Goal: Transaction & Acquisition: Purchase product/service

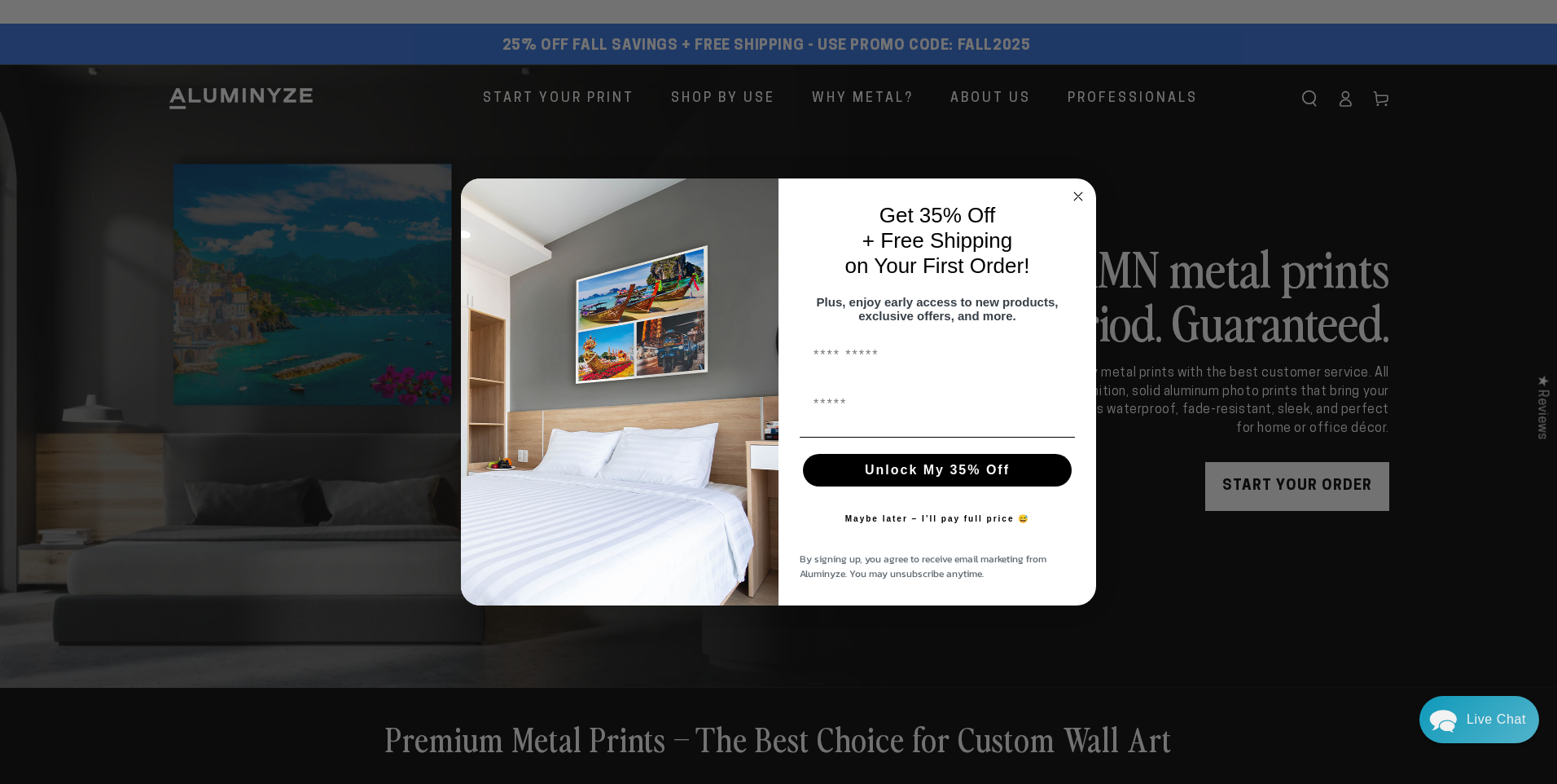
click at [857, 362] on input "First Name" at bounding box center [937, 355] width 275 height 33
type input "***"
click at [867, 408] on input "First Name" at bounding box center [937, 404] width 275 height 33
type input "**********"
click at [932, 476] on button "Unlock My 35% Off" at bounding box center [937, 470] width 269 height 33
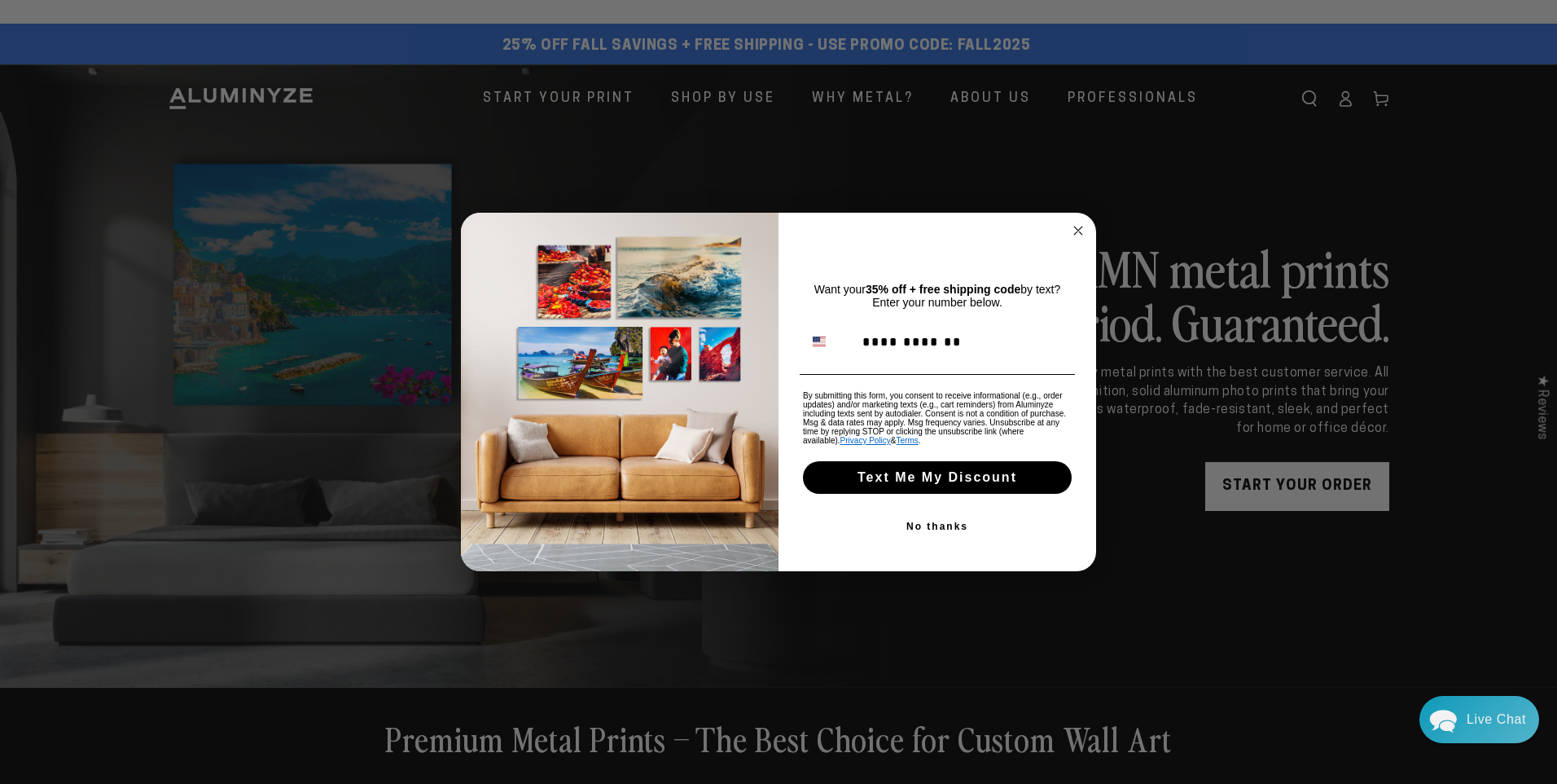
type input "**********"
click at [941, 470] on button "Text Me My Discount" at bounding box center [937, 477] width 269 height 33
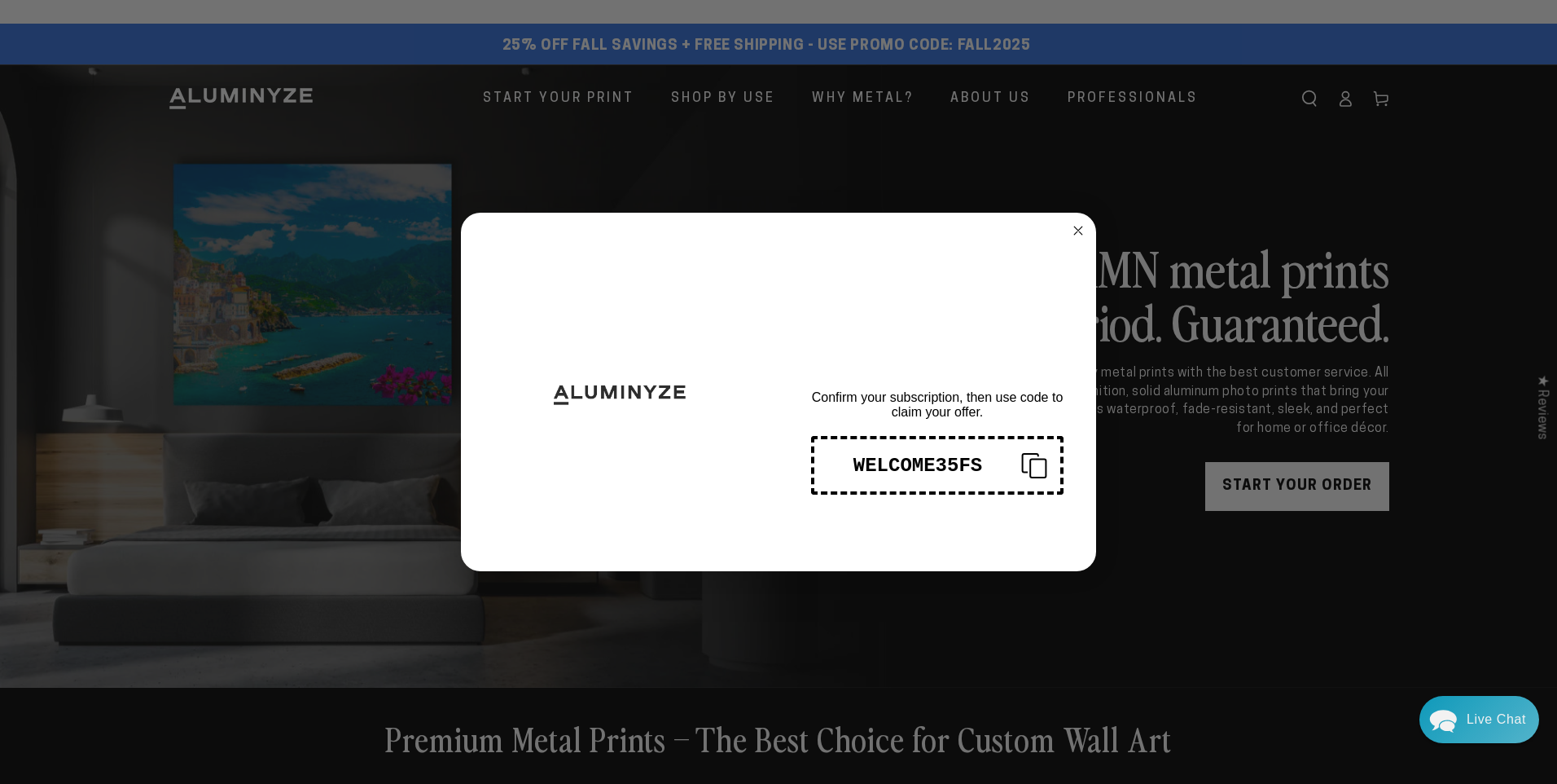
click at [1035, 472] on icon "Copy coupon code" at bounding box center [1027, 465] width 39 height 26
click at [1082, 226] on circle "Close dialog" at bounding box center [1078, 231] width 19 height 19
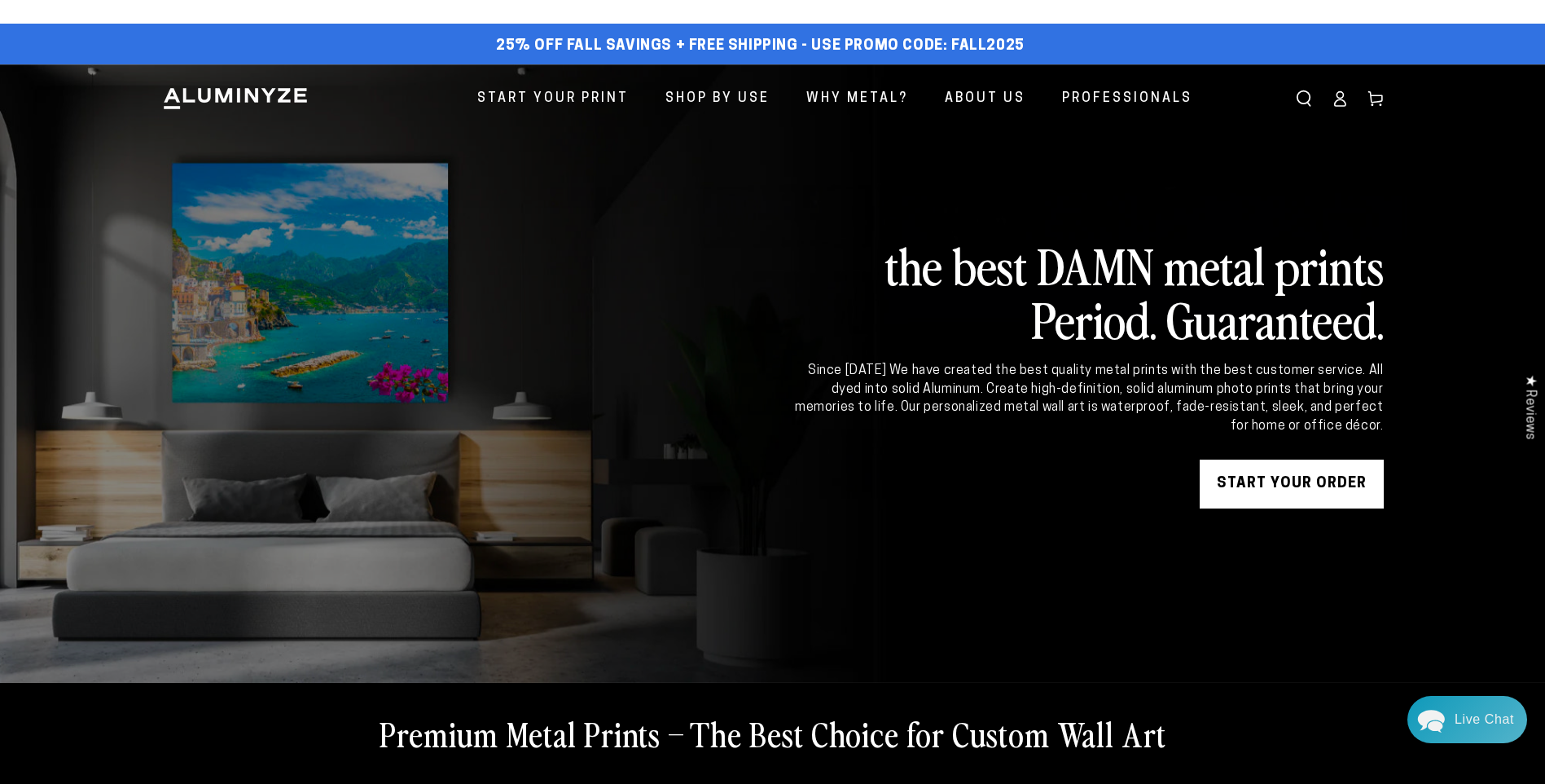
click at [998, 47] on span "25% off FALL Savings + Free Shipping - Use Promo Code: FALL2025" at bounding box center [760, 46] width 529 height 18
drag, startPoint x: 1037, startPoint y: 42, endPoint x: 446, endPoint y: 38, distance: 591.3
click at [446, 38] on div "25% off FALL Savings + Free Shipping - Use Promo Code: FALL2025 25% OFF - Code:…" at bounding box center [760, 46] width 1197 height 29
copy span "25% off FALL Savings + Free Shipping - Use Promo Code: FALL2025"
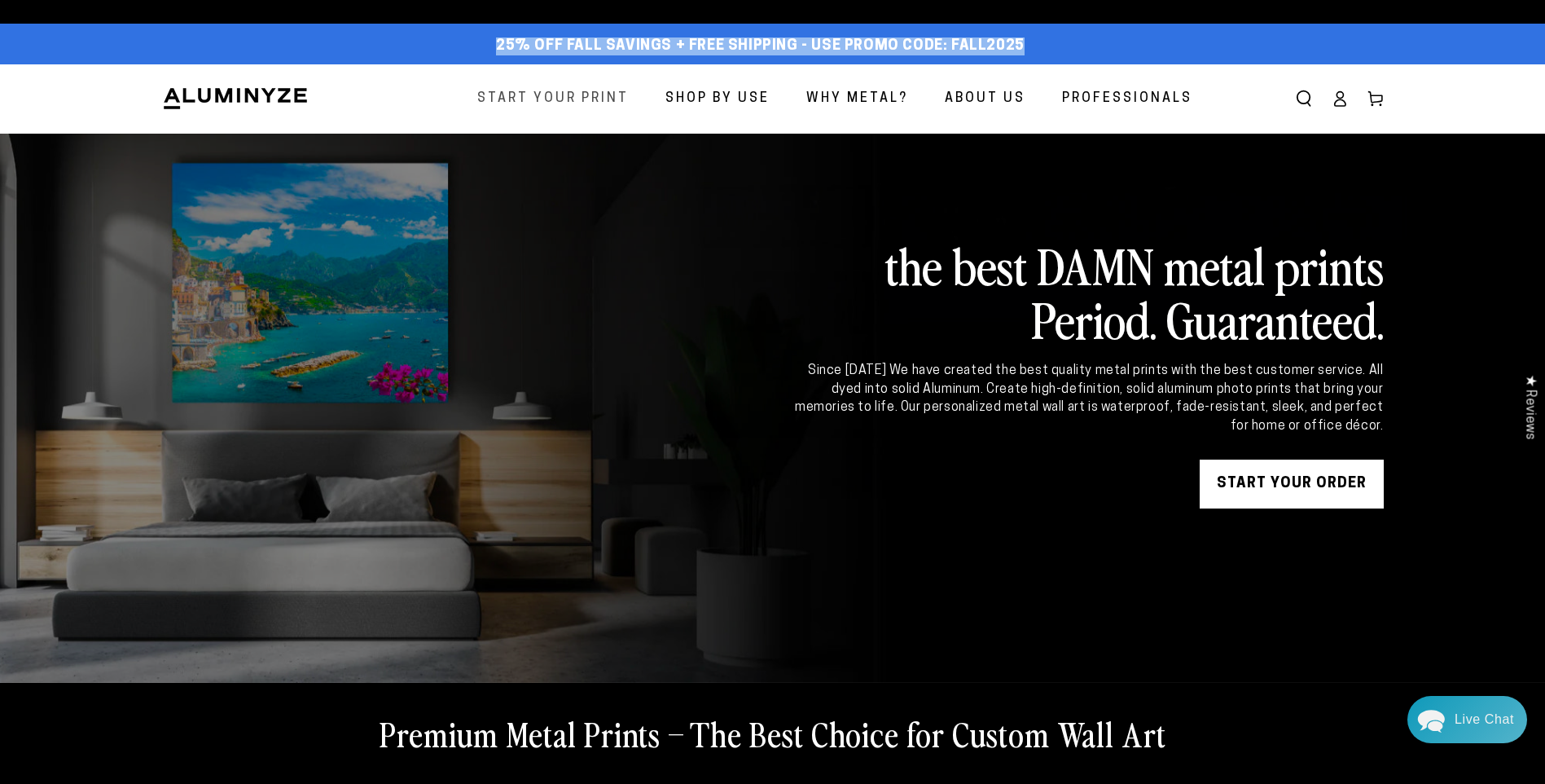
click at [580, 101] on span "Start Your Print" at bounding box center [552, 99] width 151 height 24
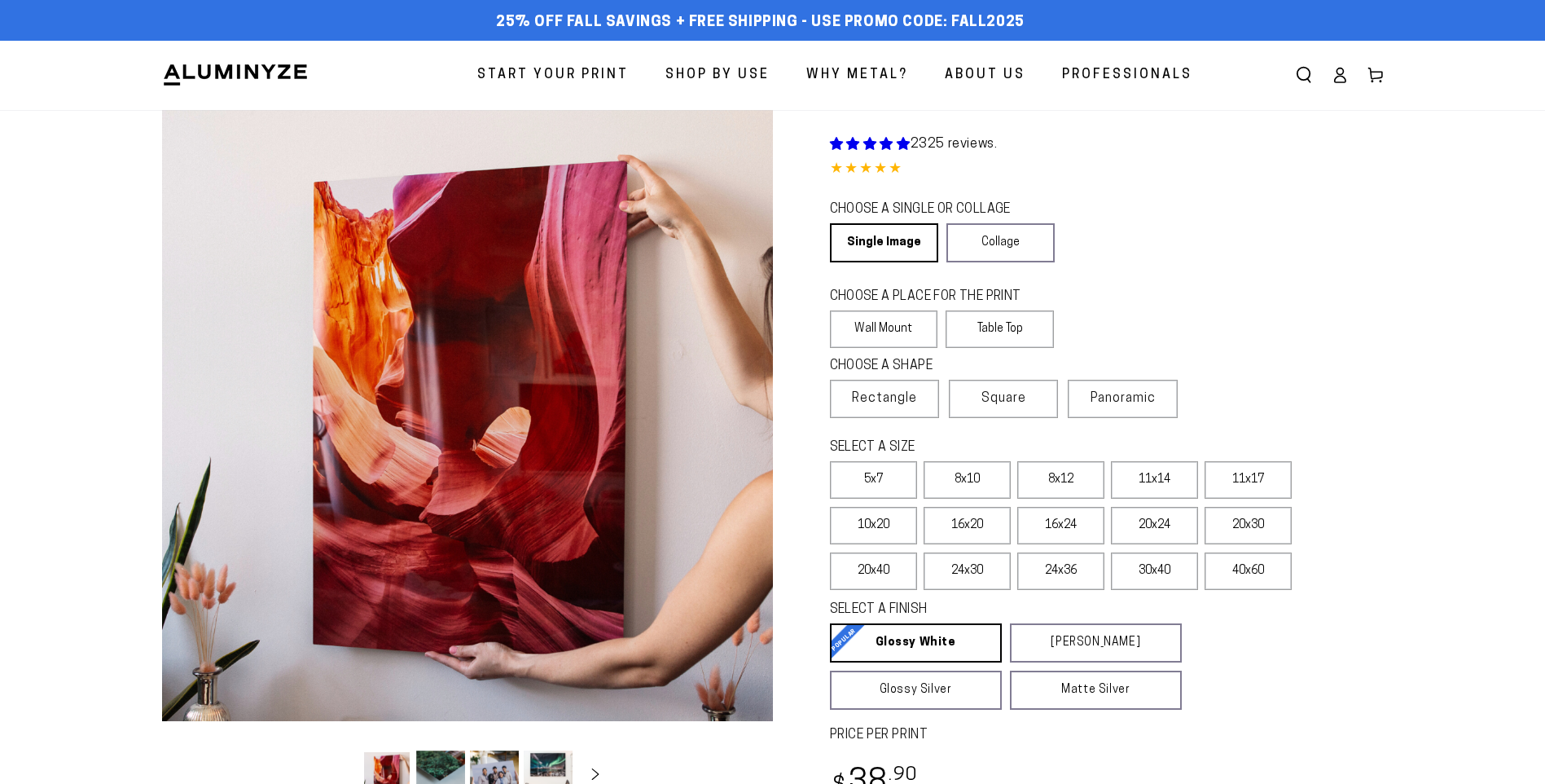
select select "**********"
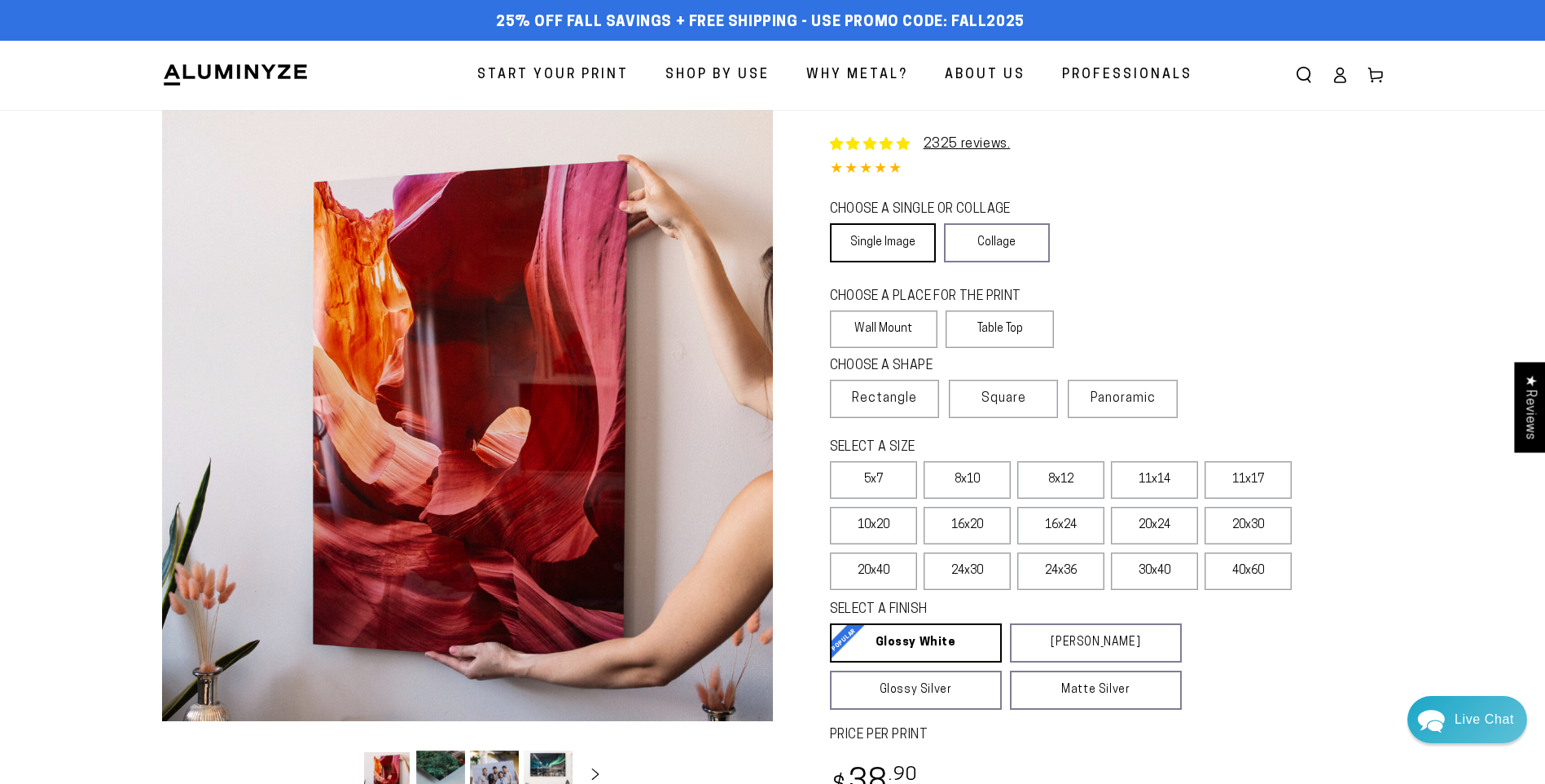
click at [891, 240] on link "Single Image" at bounding box center [883, 242] width 106 height 39
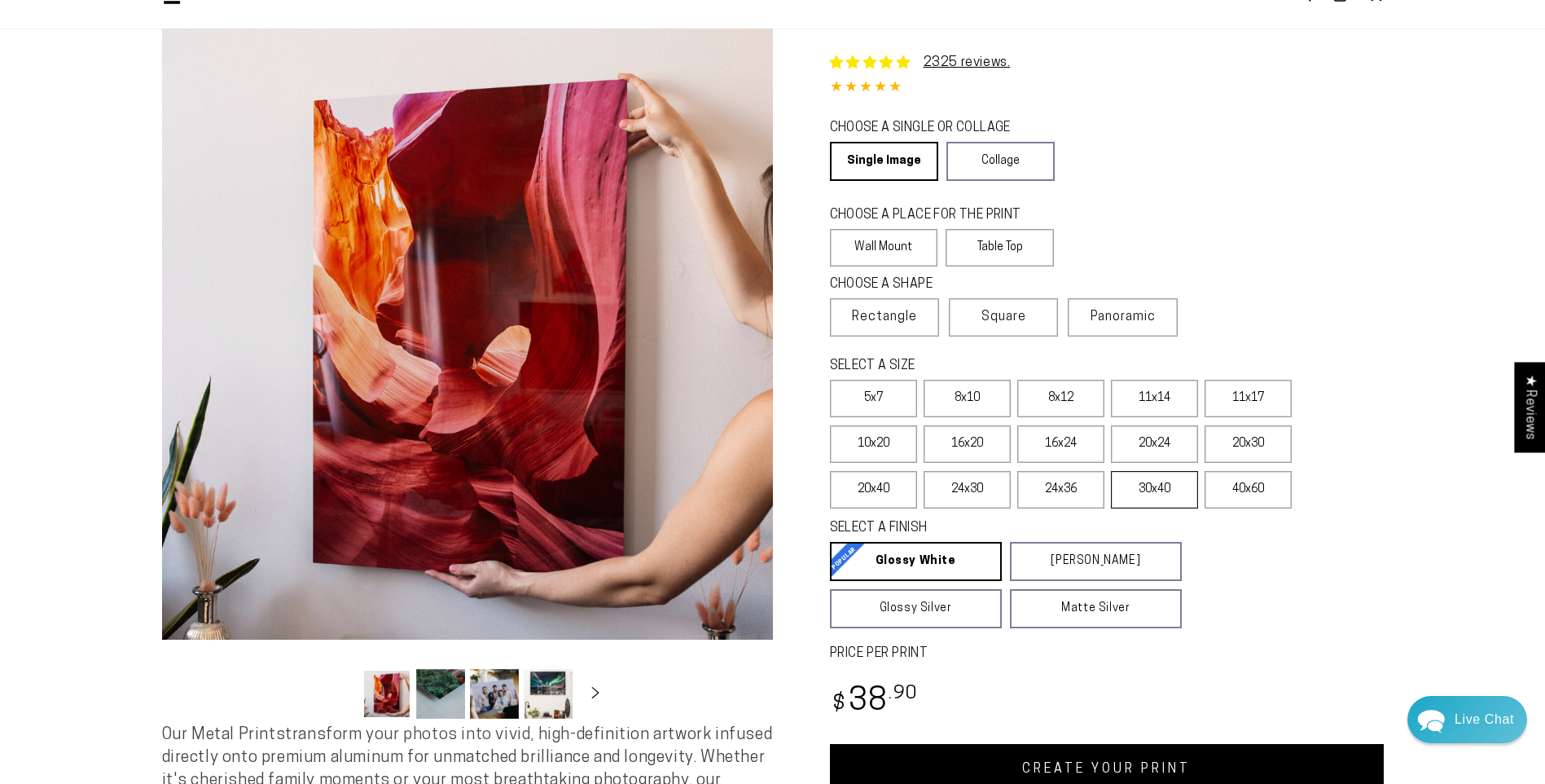
click at [1167, 492] on label "30x40" at bounding box center [1154, 489] width 87 height 37
click at [1251, 446] on label "20x30" at bounding box center [1248, 443] width 87 height 37
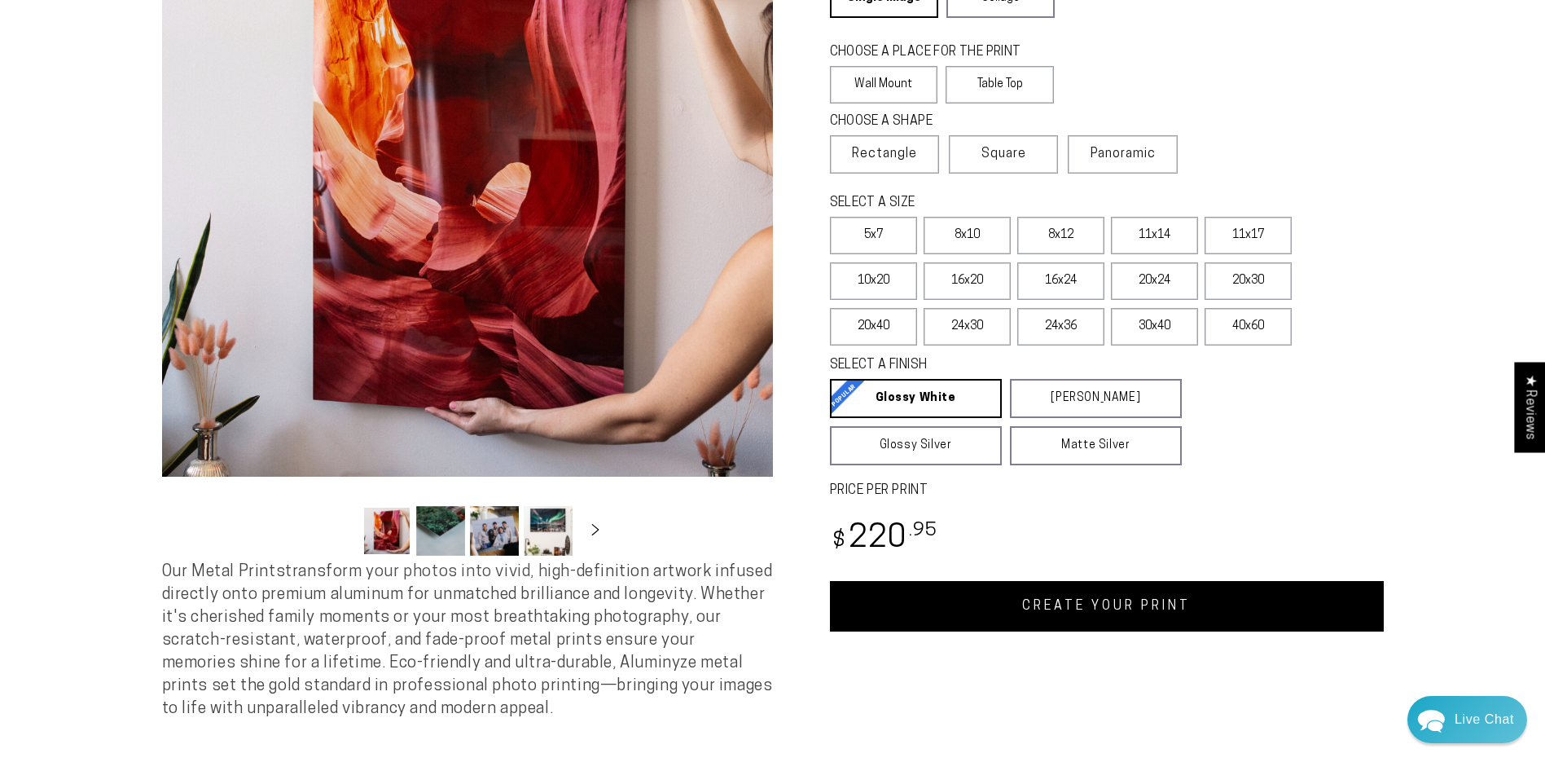
scroll to position [81, 0]
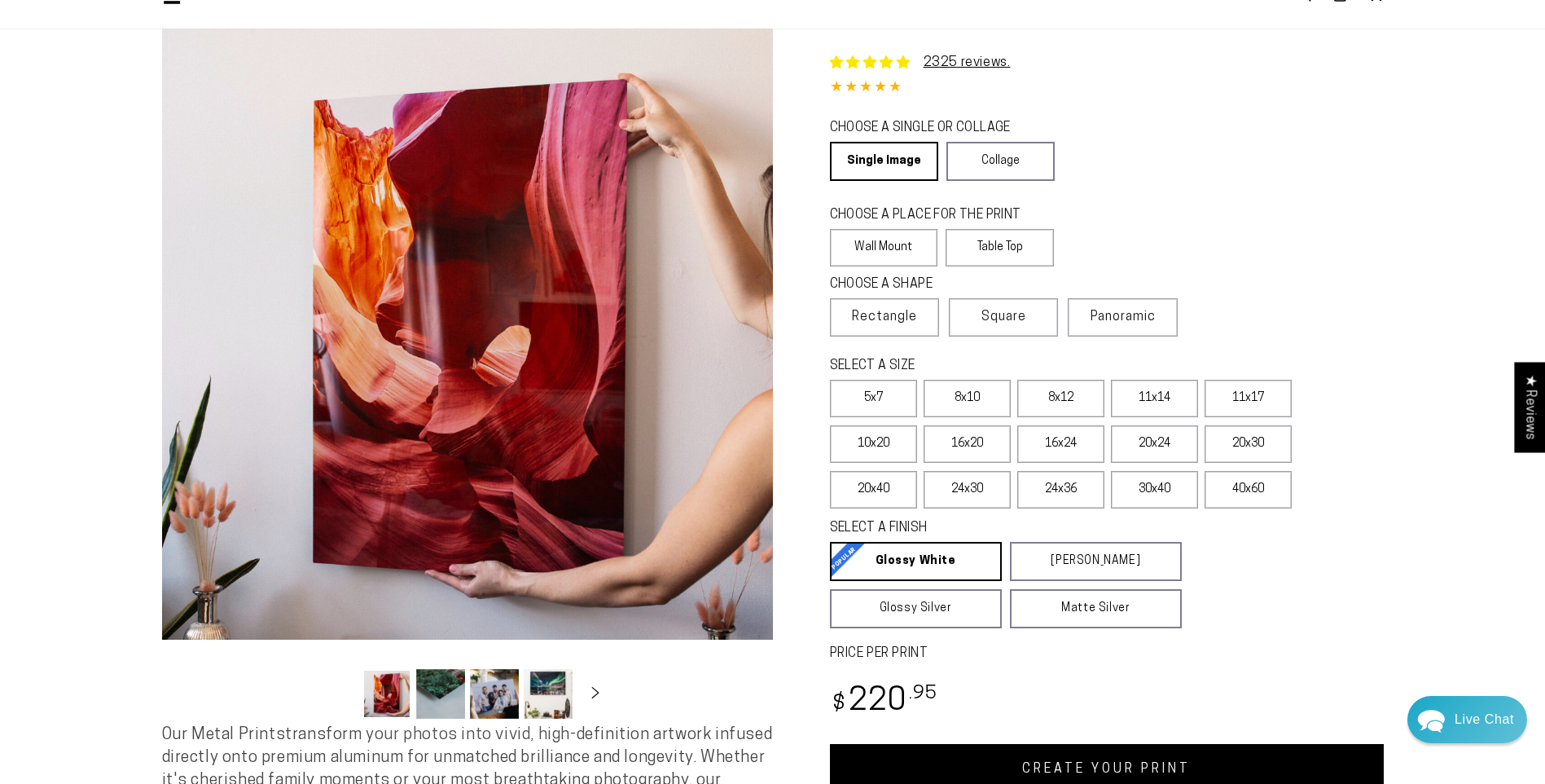
click at [452, 691] on button "Load image 2 in gallery view" at bounding box center [440, 694] width 49 height 50
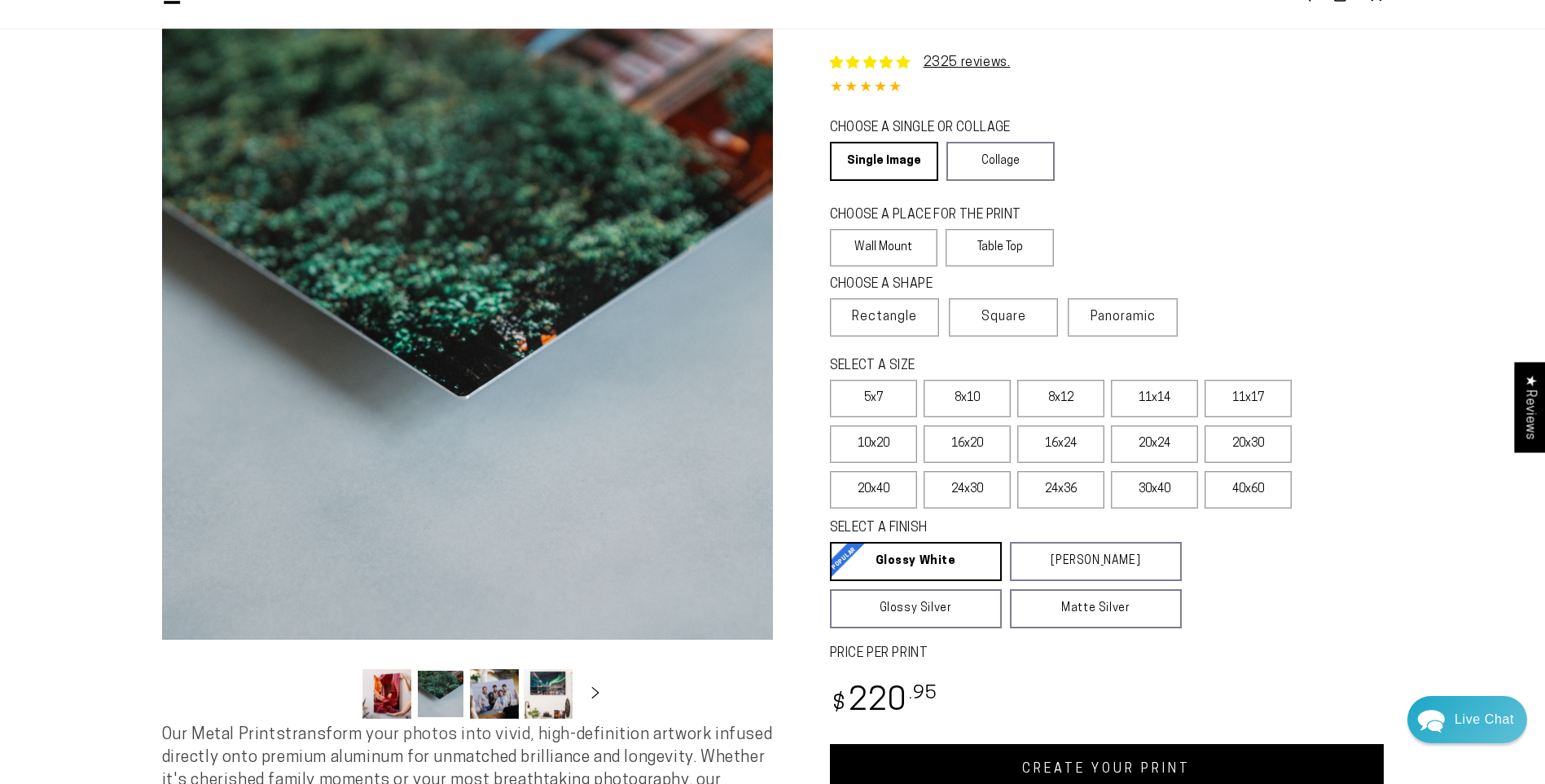
click at [484, 693] on button "Load image 3 in gallery view" at bounding box center [494, 694] width 49 height 50
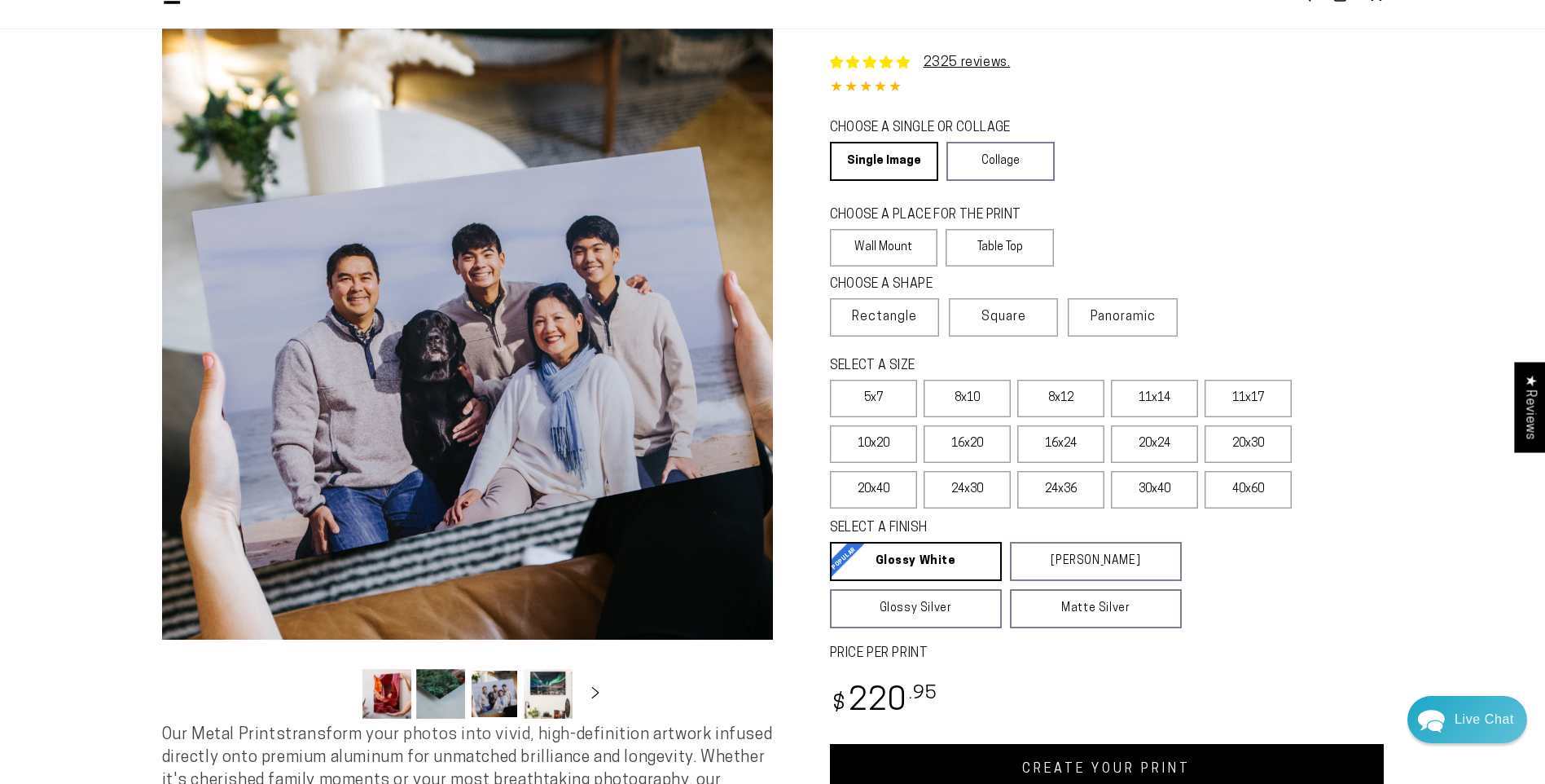
click at [528, 698] on button "Load image 4 in gallery view" at bounding box center [548, 694] width 49 height 50
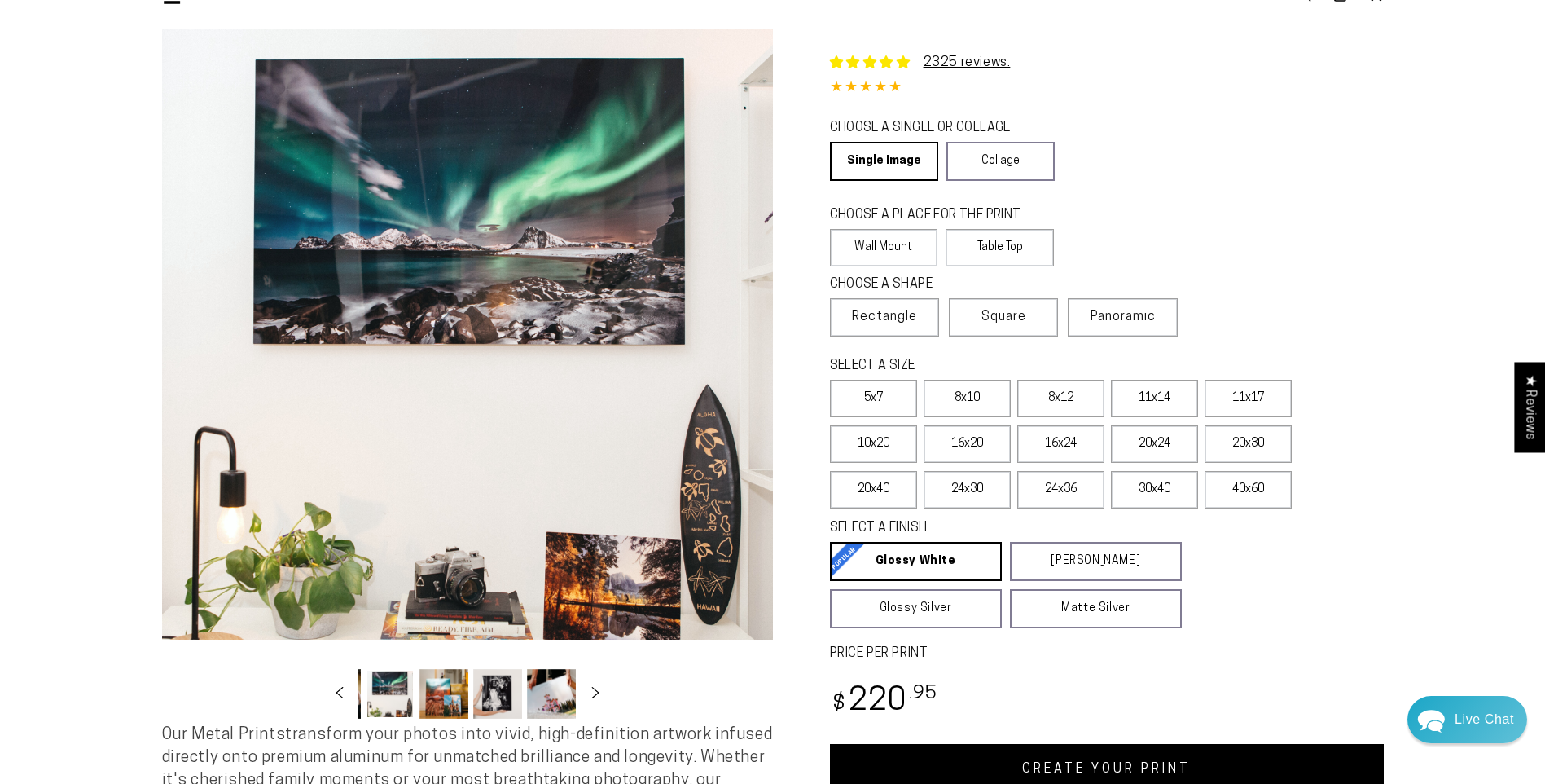
click at [213, 692] on thumbnail-slider "Gallery Viewer" at bounding box center [467, 693] width 611 height 59
click at [340, 696] on icon "Slide left" at bounding box center [339, 692] width 24 height 12
click at [393, 693] on button "Load image 1 in gallery view" at bounding box center [386, 694] width 49 height 50
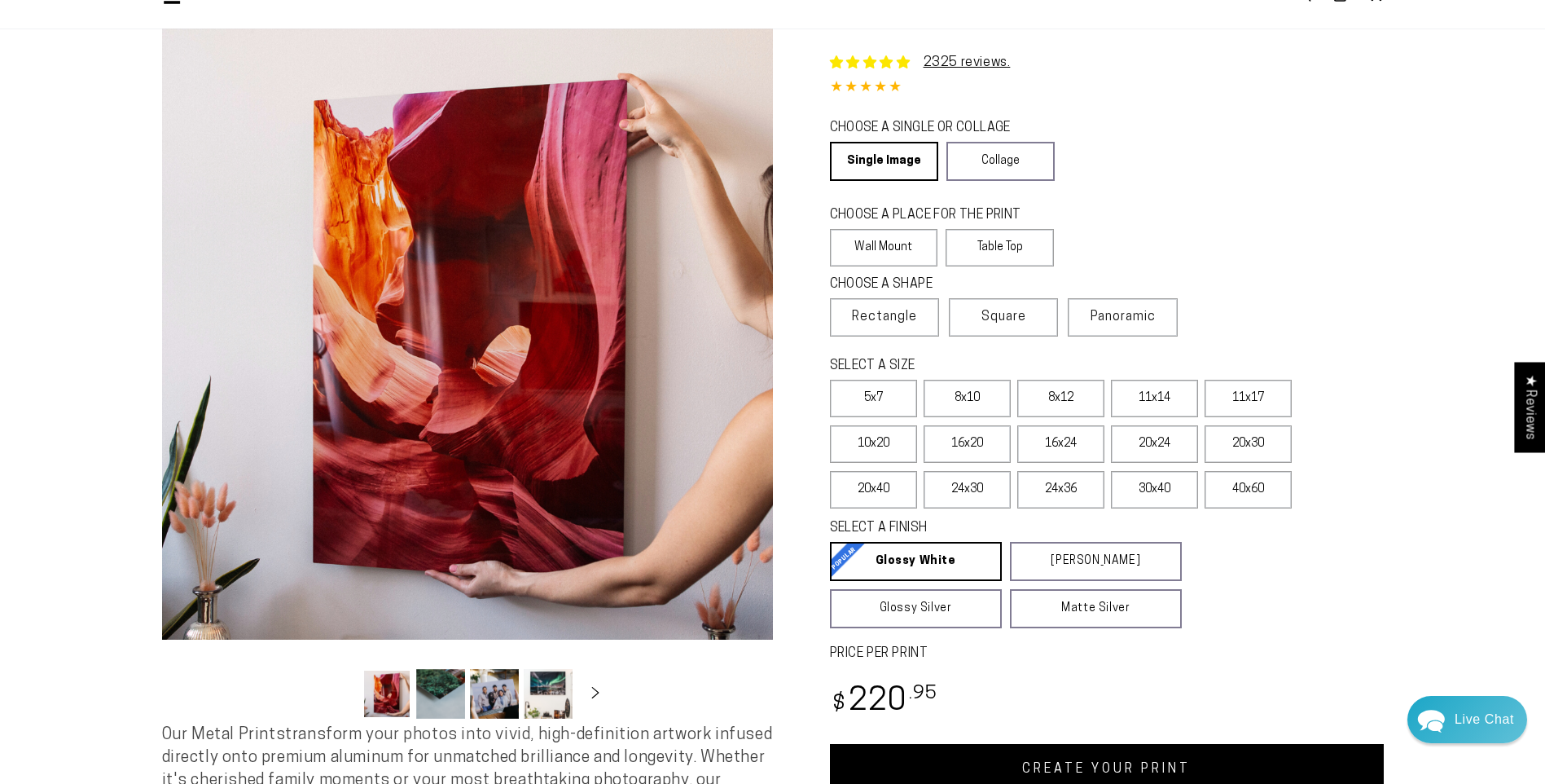
click at [1430, 590] on section "Image 1 is now available in gallery view Skip to product information Open media…" at bounding box center [772, 471] width 1545 height 884
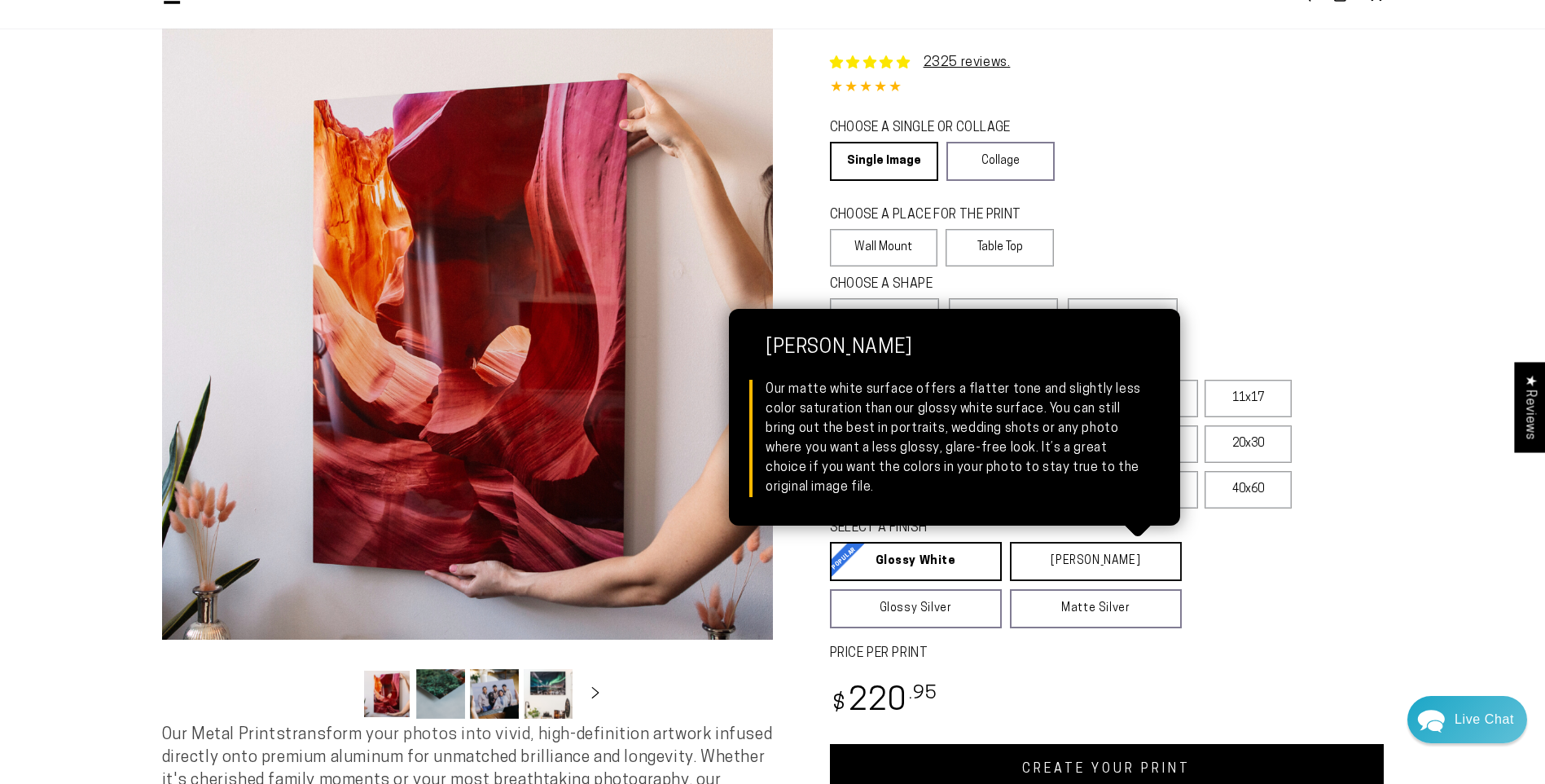
click at [1076, 553] on link "[PERSON_NAME] Matte White Our matte white surface offers a flatter tone and sli…" at bounding box center [1096, 561] width 172 height 39
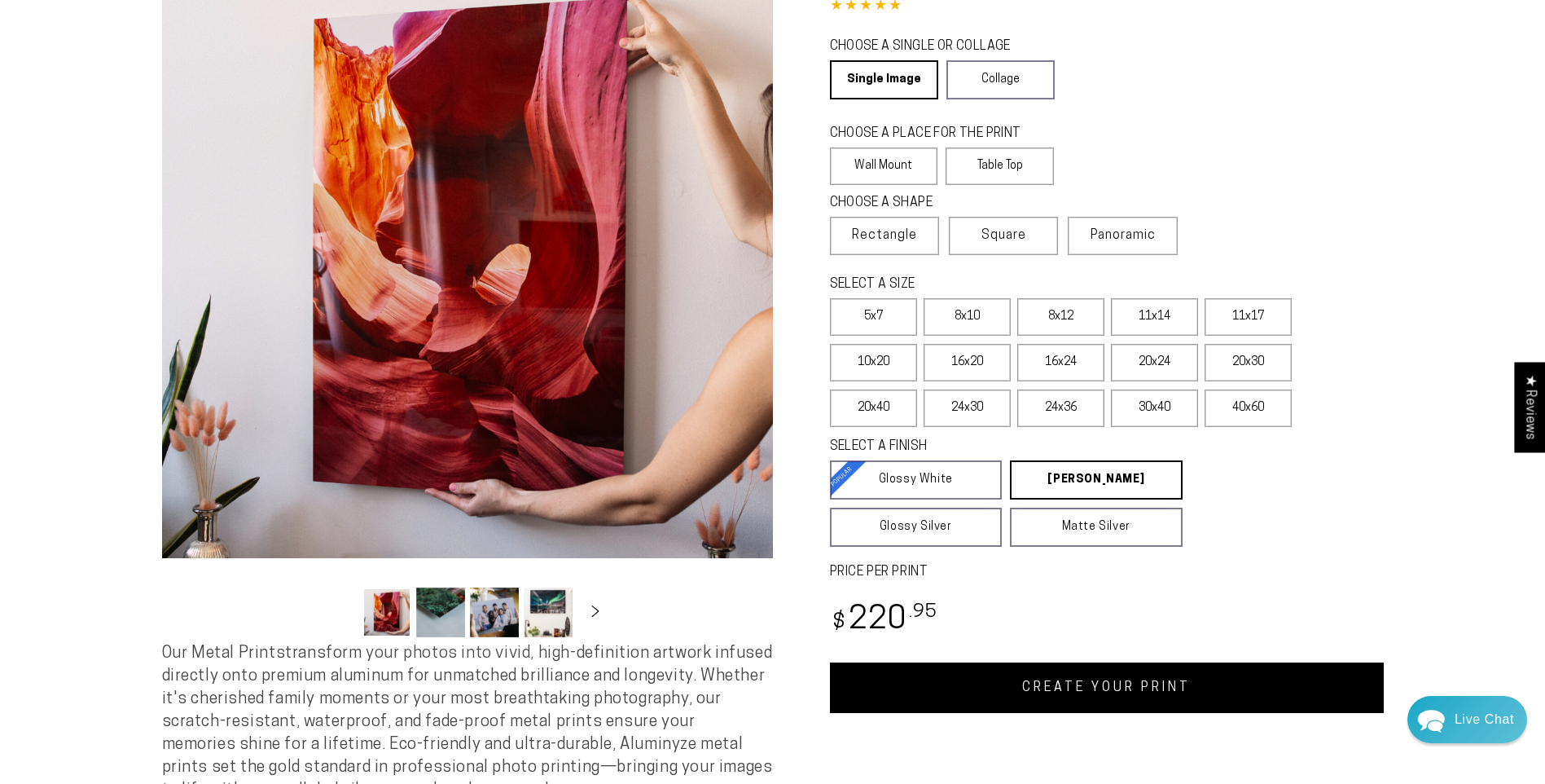
scroll to position [81, 0]
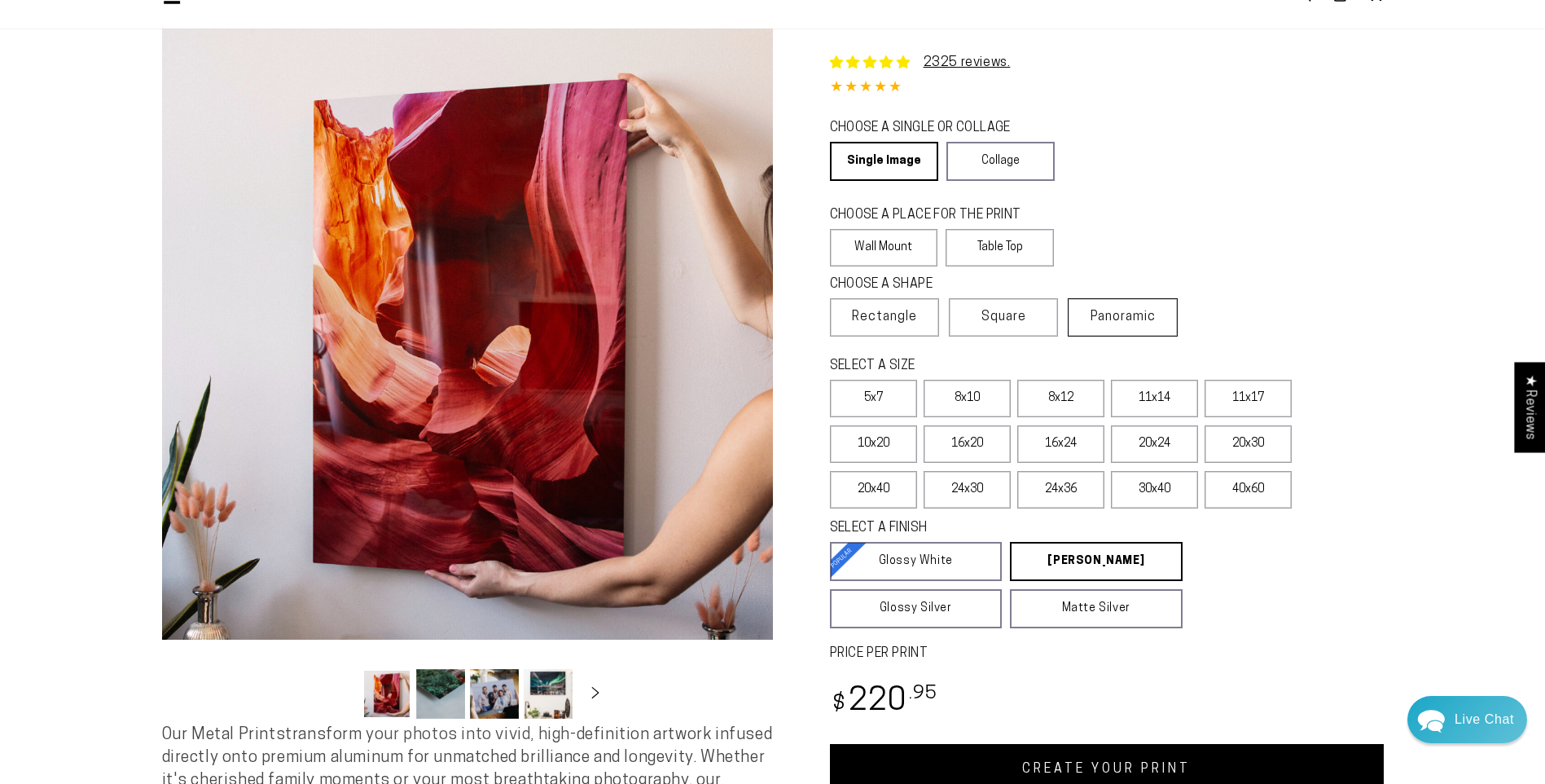
click at [1130, 324] on label "Panoramic" at bounding box center [1122, 317] width 109 height 38
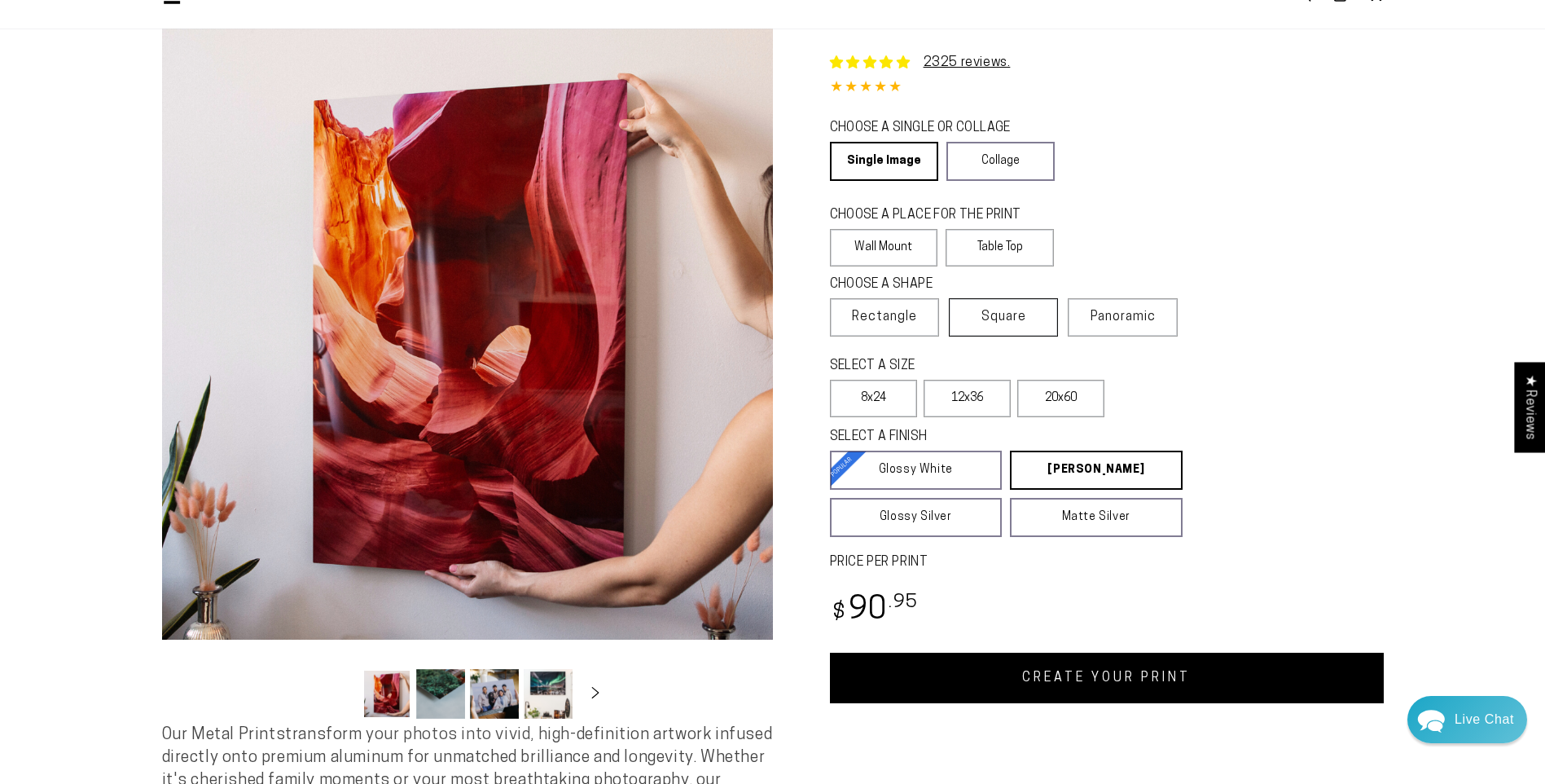
click at [988, 318] on span "Square" at bounding box center [1003, 317] width 45 height 20
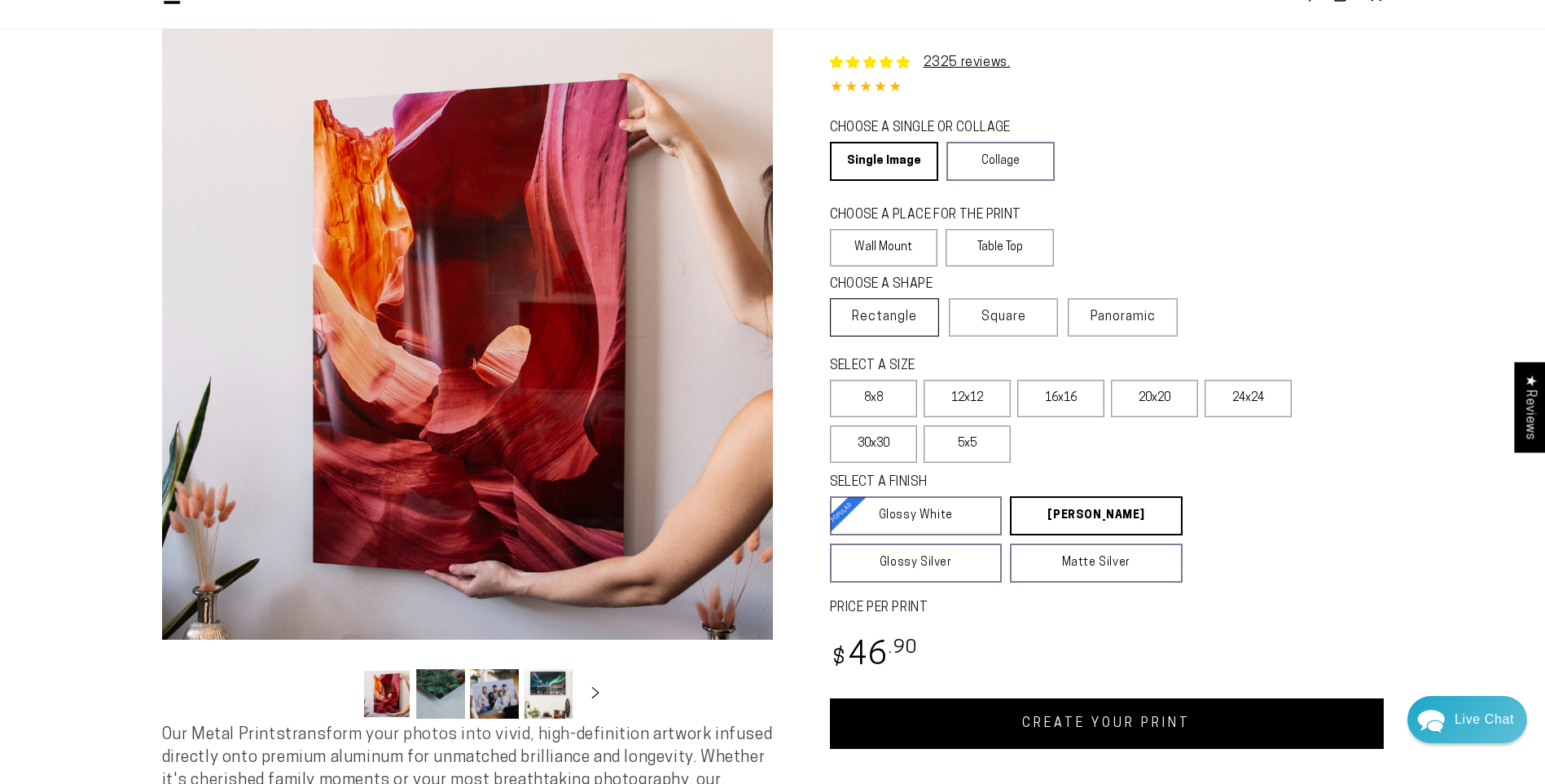
click at [906, 313] on span "Rectangle" at bounding box center [884, 317] width 65 height 20
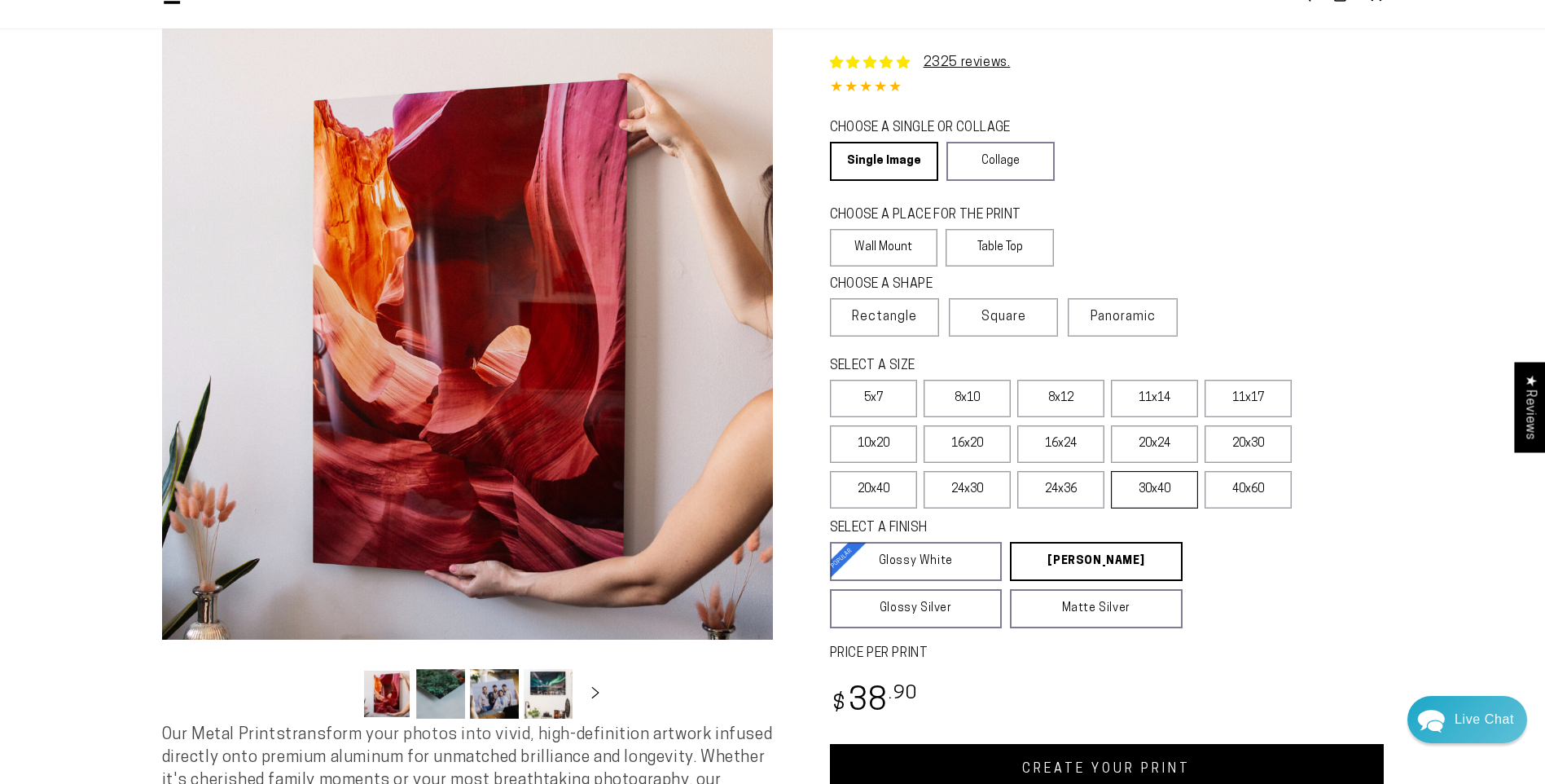
click at [1152, 488] on label "30x40" at bounding box center [1154, 489] width 87 height 37
click at [976, 481] on label "24x30" at bounding box center [967, 489] width 87 height 37
click at [891, 489] on label "20x40" at bounding box center [873, 489] width 87 height 37
click at [1237, 441] on label "20x30" at bounding box center [1248, 443] width 87 height 37
